Goal: Transaction & Acquisition: Book appointment/travel/reservation

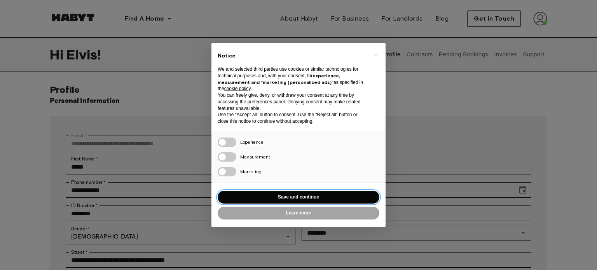
click at [322, 196] on button "Save and continue" at bounding box center [299, 197] width 162 height 13
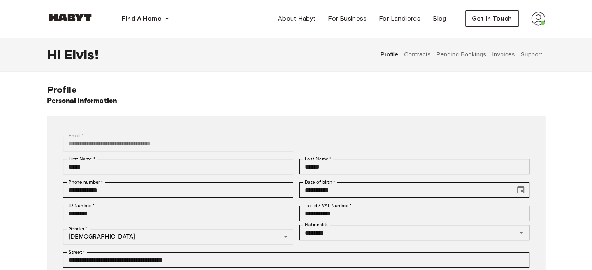
click at [82, 18] on img at bounding box center [70, 18] width 47 height 8
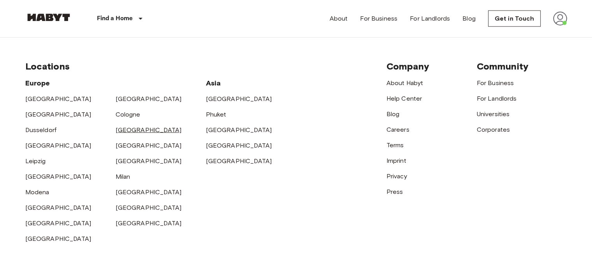
scroll to position [2022, 0]
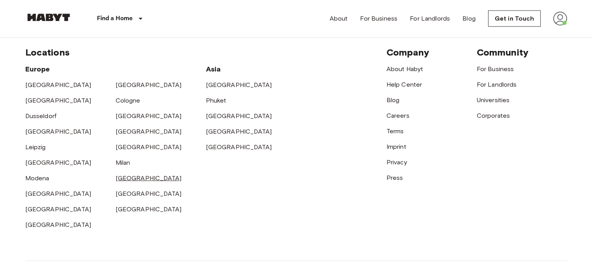
click at [132, 182] on link "[GEOGRAPHIC_DATA]" at bounding box center [149, 178] width 66 height 7
click at [121, 182] on link "[GEOGRAPHIC_DATA]" at bounding box center [149, 178] width 66 height 7
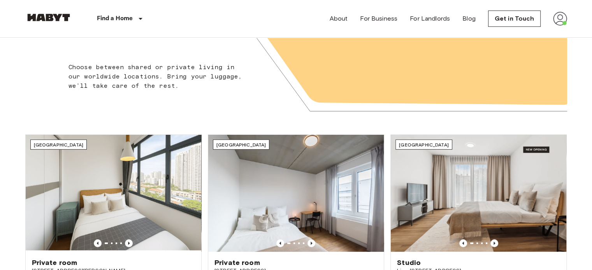
scroll to position [154, 0]
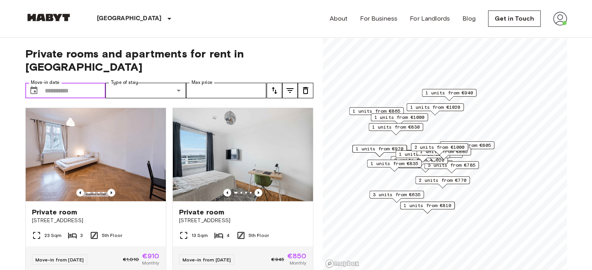
click at [61, 83] on input "Move-in date" at bounding box center [75, 91] width 61 height 16
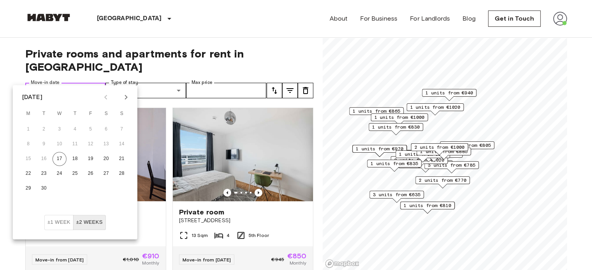
click at [61, 83] on input "Move-in date" at bounding box center [75, 91] width 61 height 16
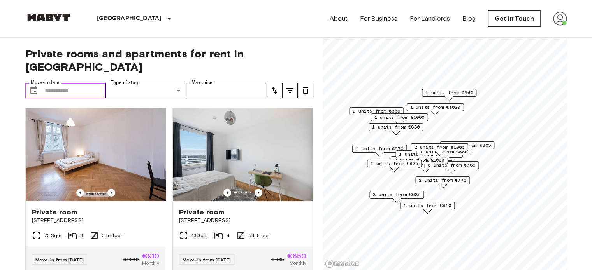
click at [61, 83] on input "Move-in date" at bounding box center [75, 91] width 61 height 16
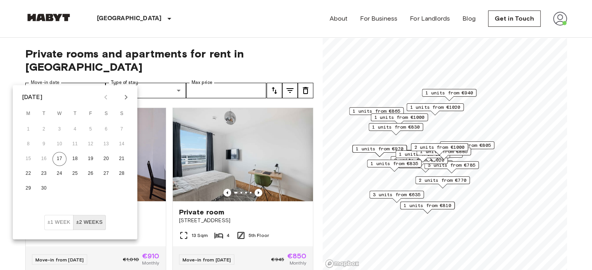
click at [124, 96] on icon "Next month" at bounding box center [125, 97] width 9 height 9
click at [124, 99] on icon "Next month" at bounding box center [125, 97] width 3 height 5
click at [106, 129] on button "1" at bounding box center [106, 130] width 14 height 14
type input "**********"
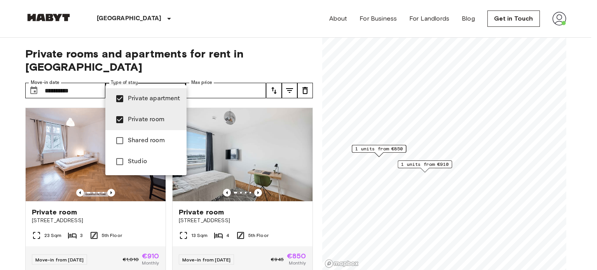
type input "**********"
click at [242, 77] on div at bounding box center [298, 135] width 597 height 270
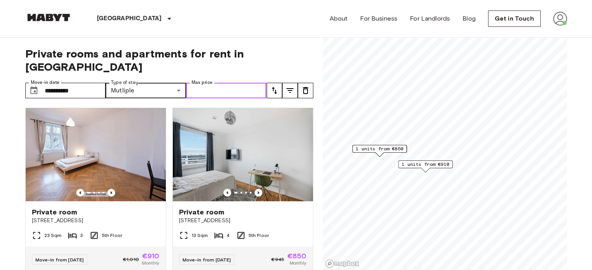
click at [230, 83] on input "Max price" at bounding box center [226, 91] width 81 height 16
type input "****"
click at [302, 51] on span "Private rooms and apartments for rent in Munich" at bounding box center [169, 60] width 288 height 26
click at [277, 86] on icon "tune" at bounding box center [274, 90] width 9 height 9
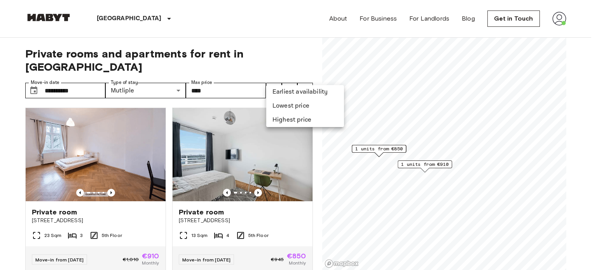
click at [288, 77] on div at bounding box center [298, 135] width 597 height 270
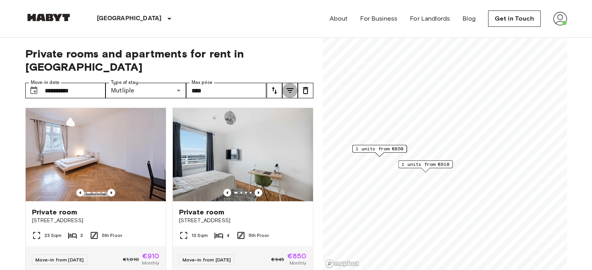
click at [288, 86] on icon "tune" at bounding box center [289, 90] width 9 height 9
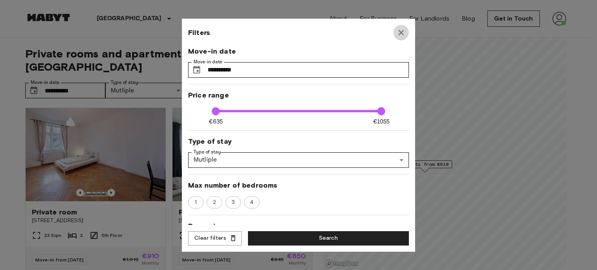
click at [401, 33] on icon "button" at bounding box center [401, 32] width 5 height 5
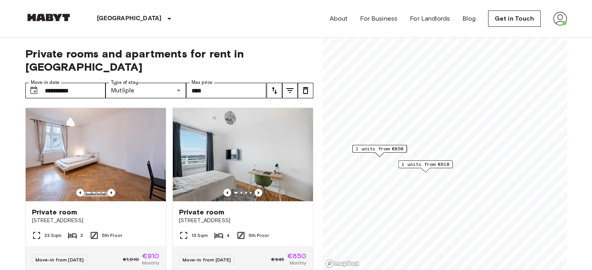
click at [306, 86] on icon "tune" at bounding box center [305, 90] width 9 height 9
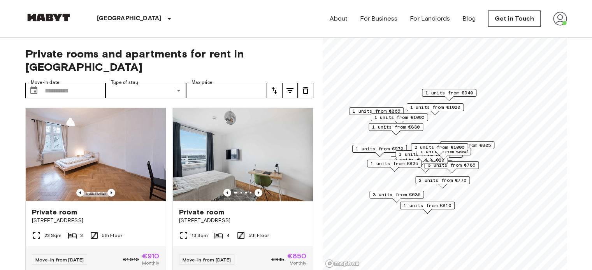
click at [387, 110] on span "1 units from €865" at bounding box center [375, 111] width 47 height 7
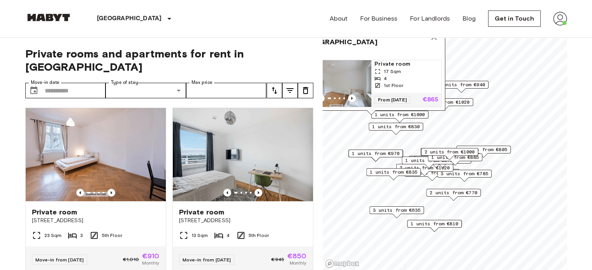
click at [355, 73] on img "Map marker" at bounding box center [336, 83] width 70 height 47
